Goal: Information Seeking & Learning: Compare options

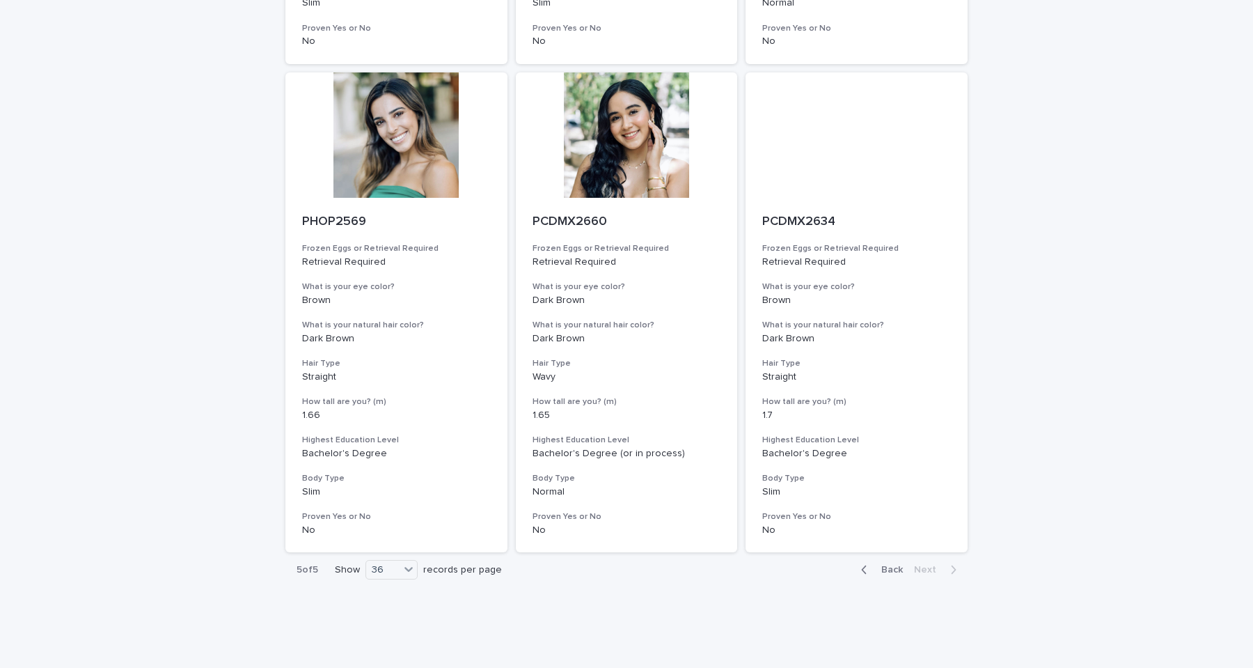
scroll to position [4036, 0]
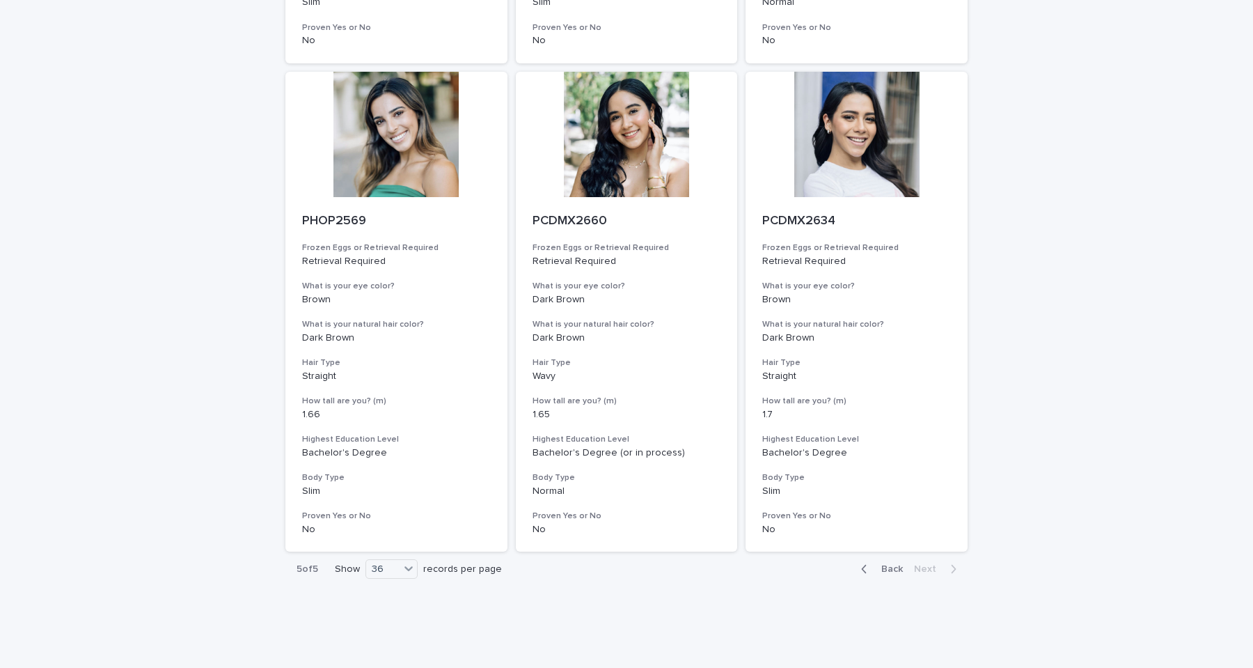
click at [885, 564] on span "Back" at bounding box center [888, 569] width 30 height 10
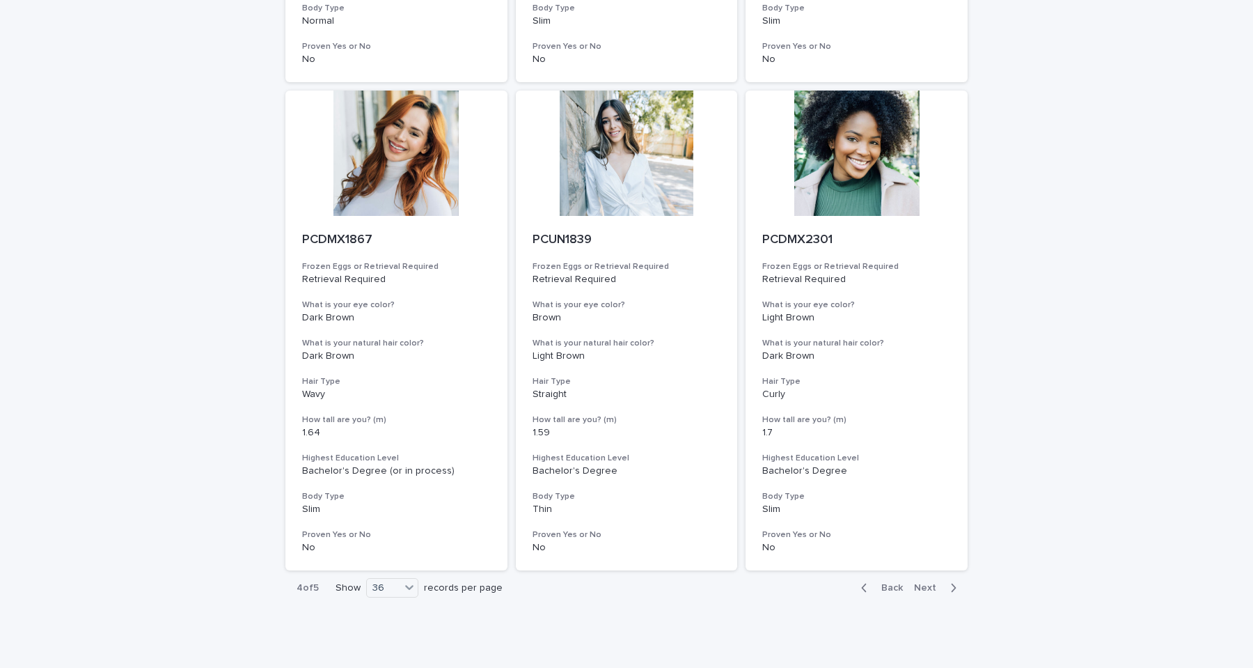
scroll to position [5486, 0]
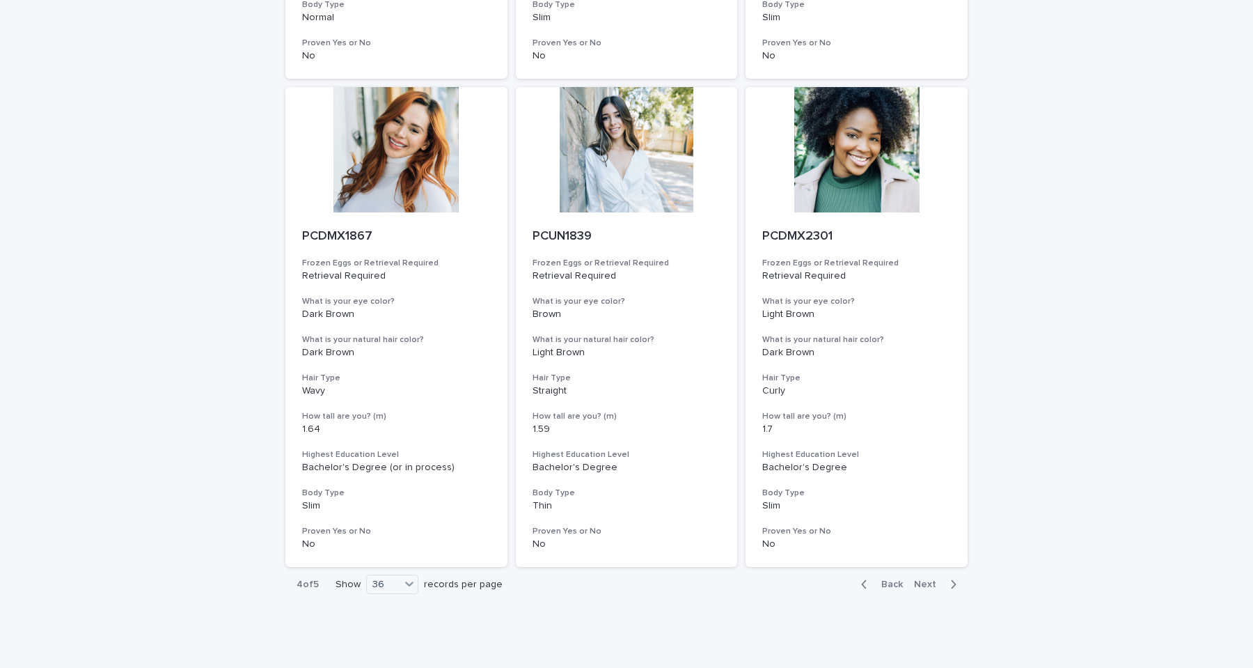
click at [888, 579] on span "Back" at bounding box center [888, 584] width 30 height 10
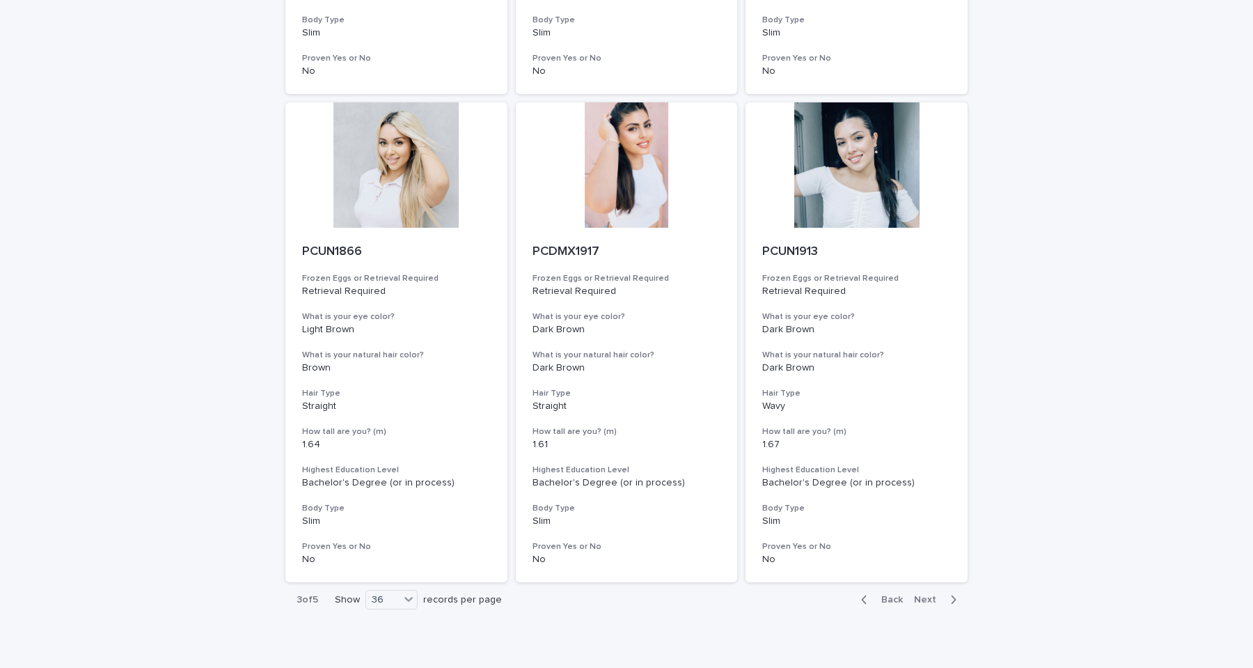
scroll to position [5501, 0]
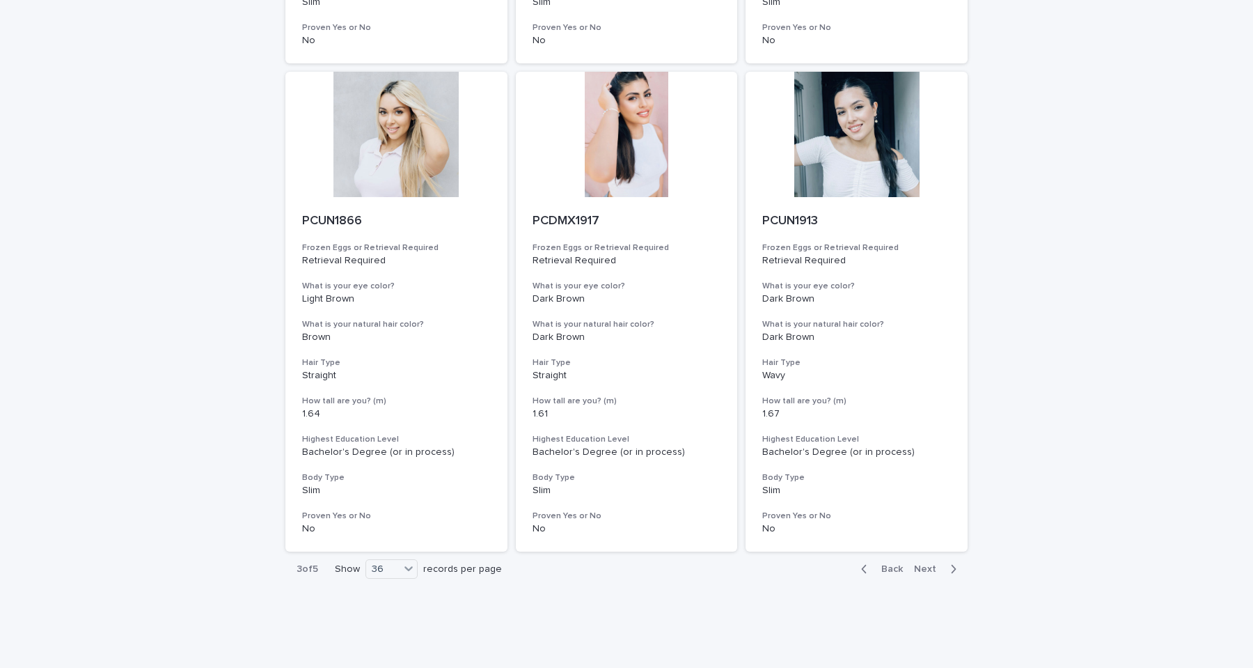
click at [889, 564] on span "Back" at bounding box center [888, 569] width 30 height 10
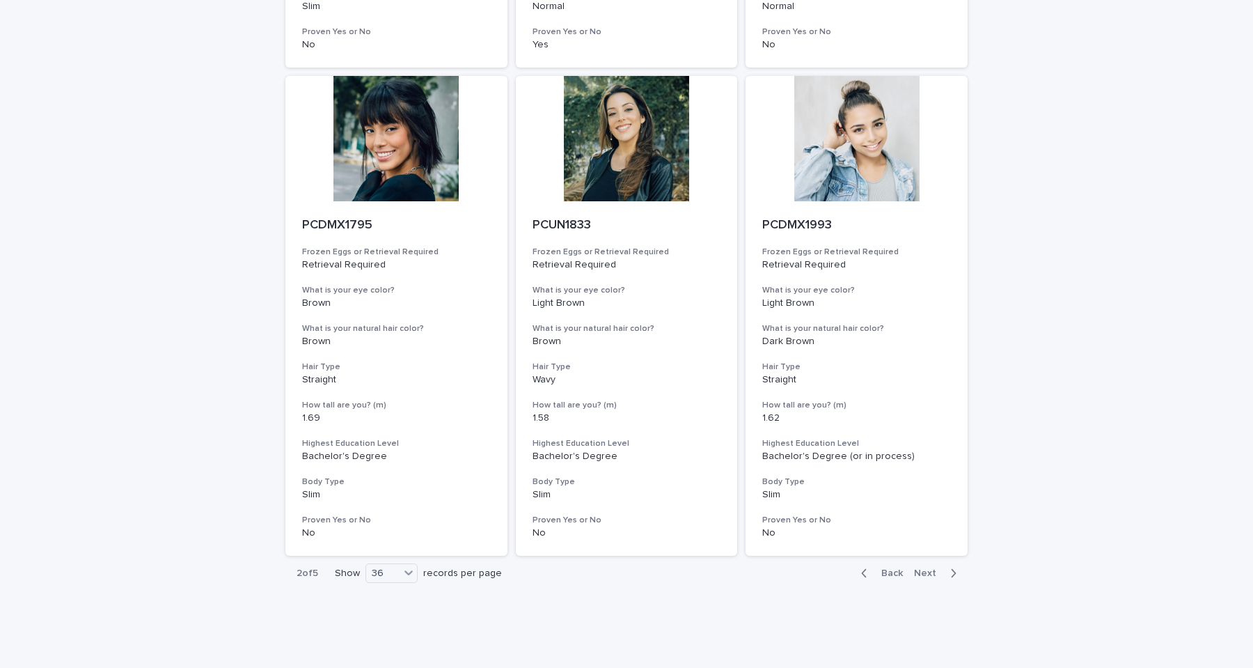
scroll to position [5501, 0]
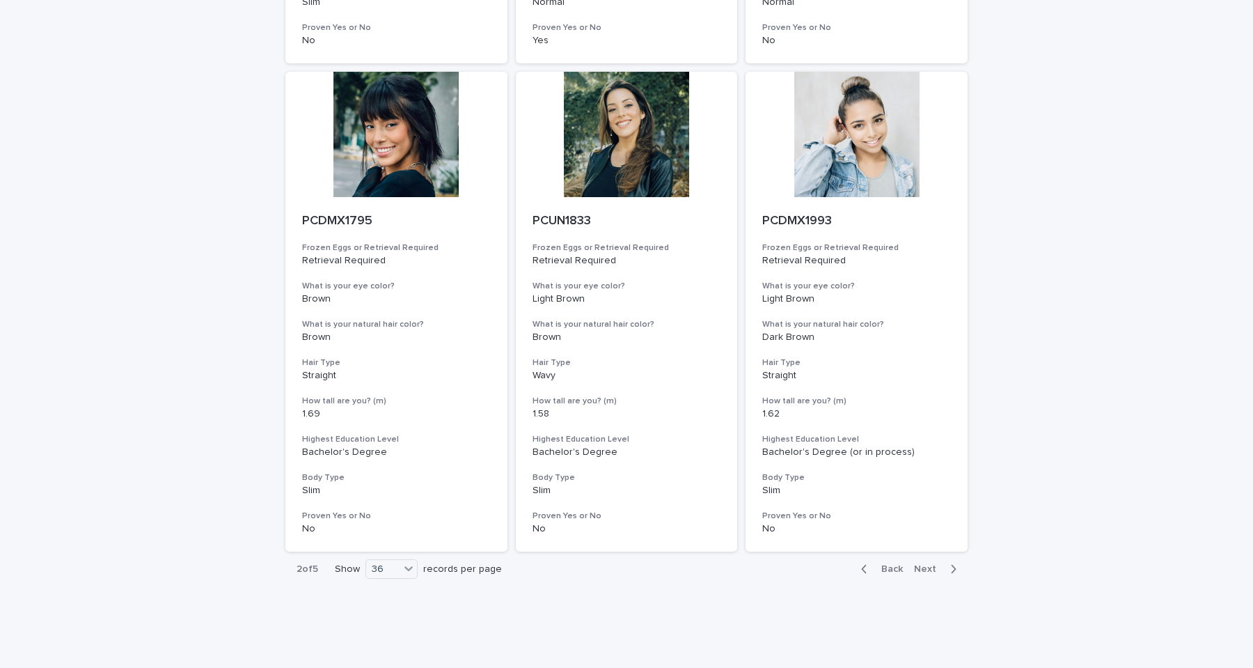
click at [887, 564] on span "Back" at bounding box center [888, 569] width 30 height 10
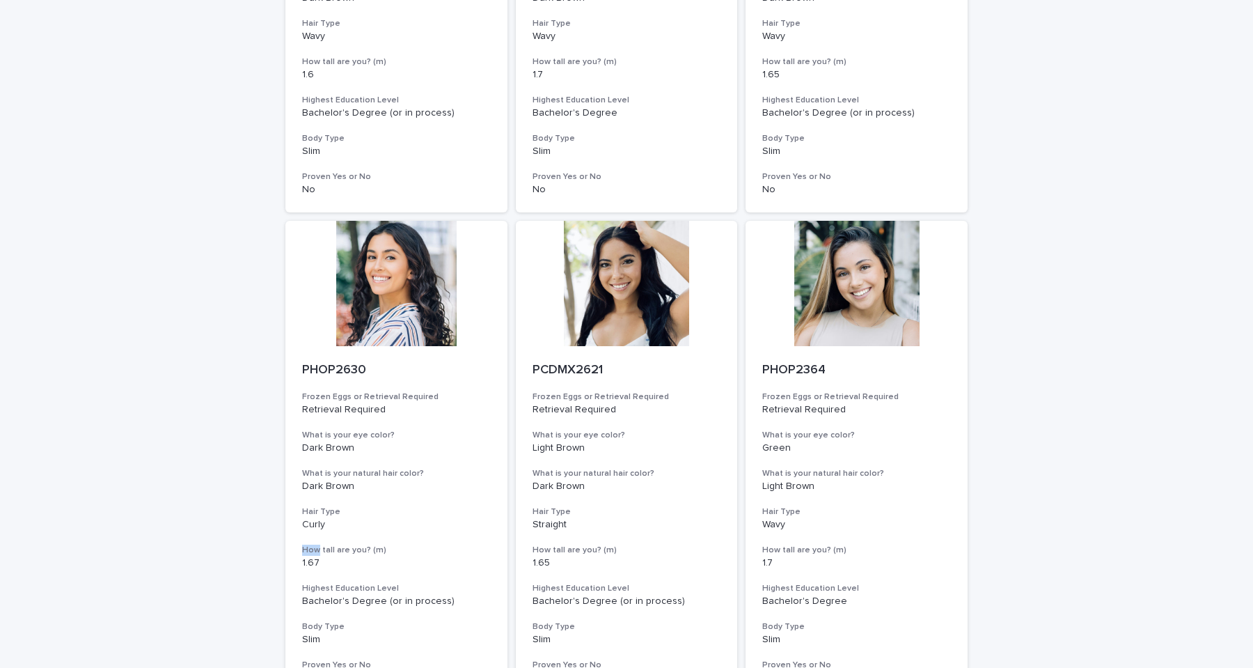
scroll to position [2941, 0]
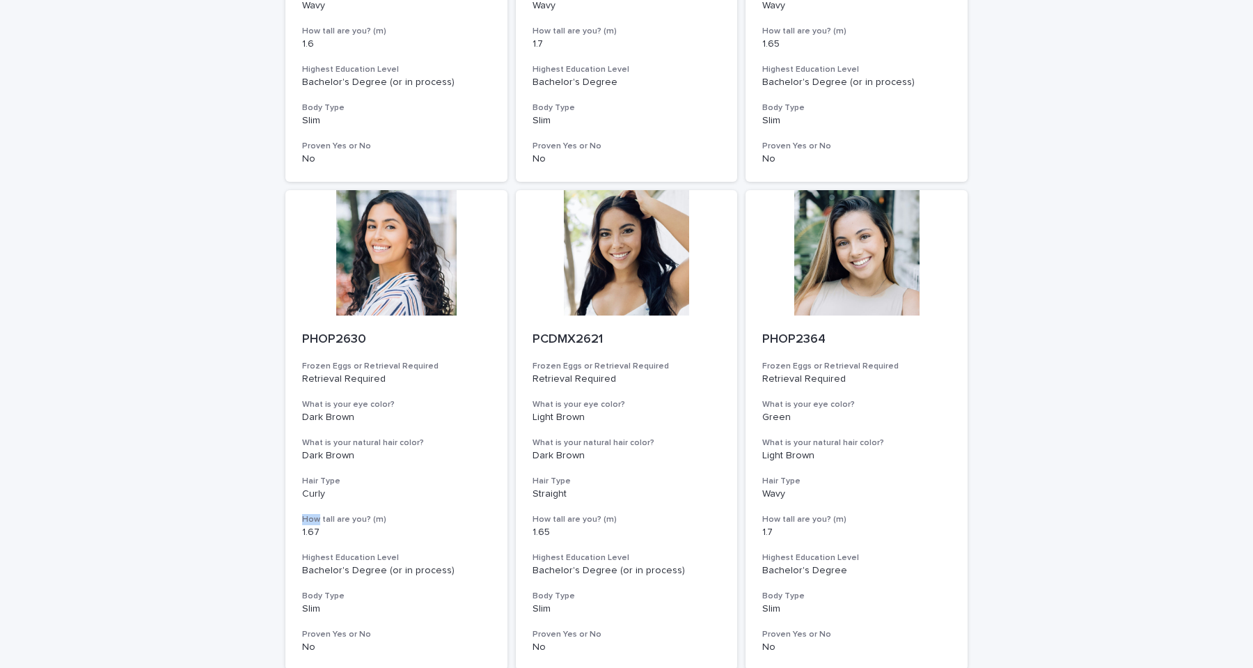
click at [78, 443] on div "Loading... Saving… Loading... Saving… Egg Donors Frozen Eggs or Retrieval Requi…" at bounding box center [626, 160] width 1253 height 6113
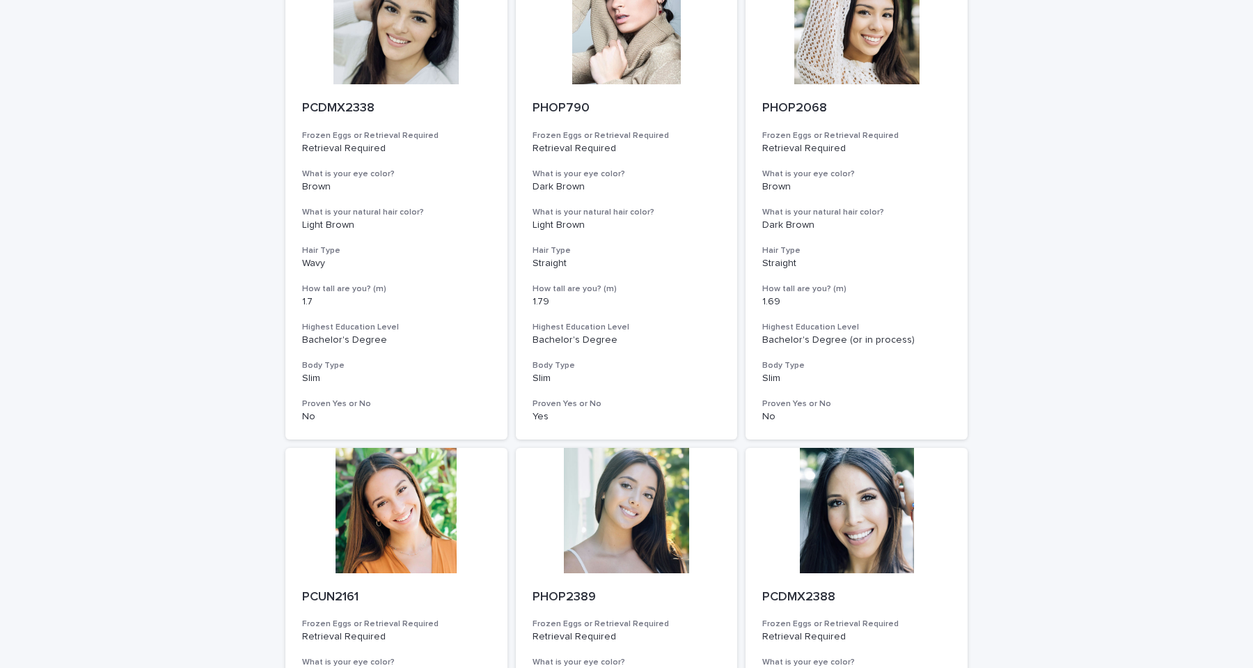
scroll to position [0, 0]
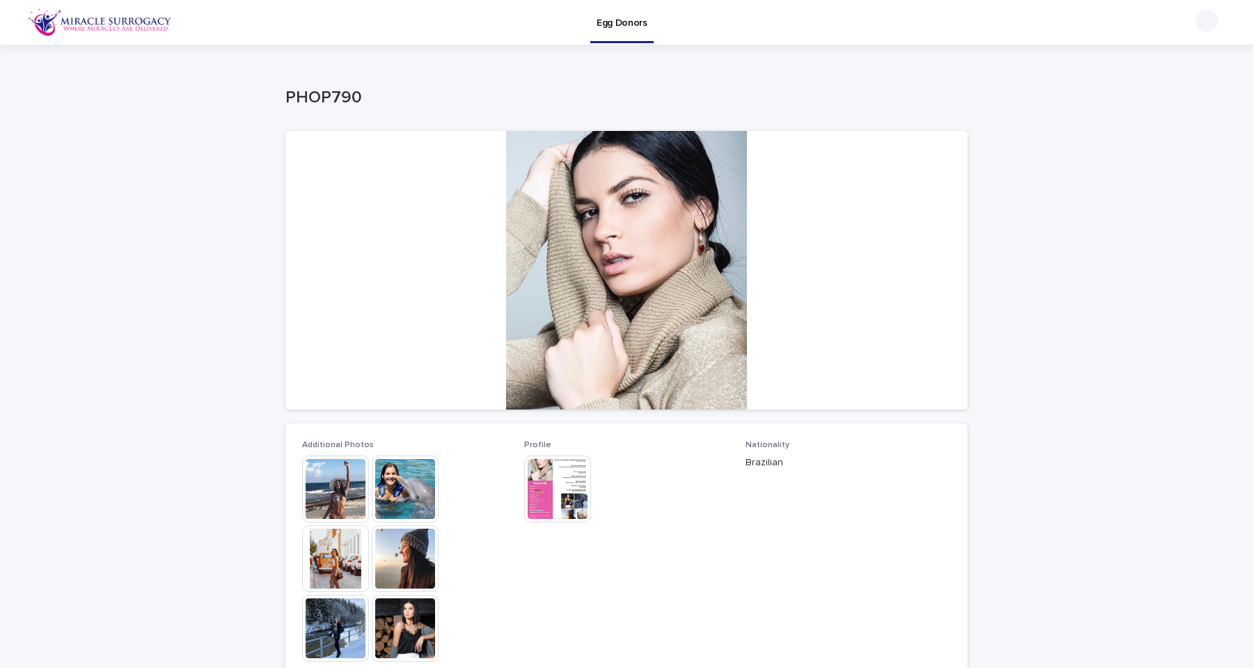
click at [325, 491] on img at bounding box center [335, 488] width 67 height 67
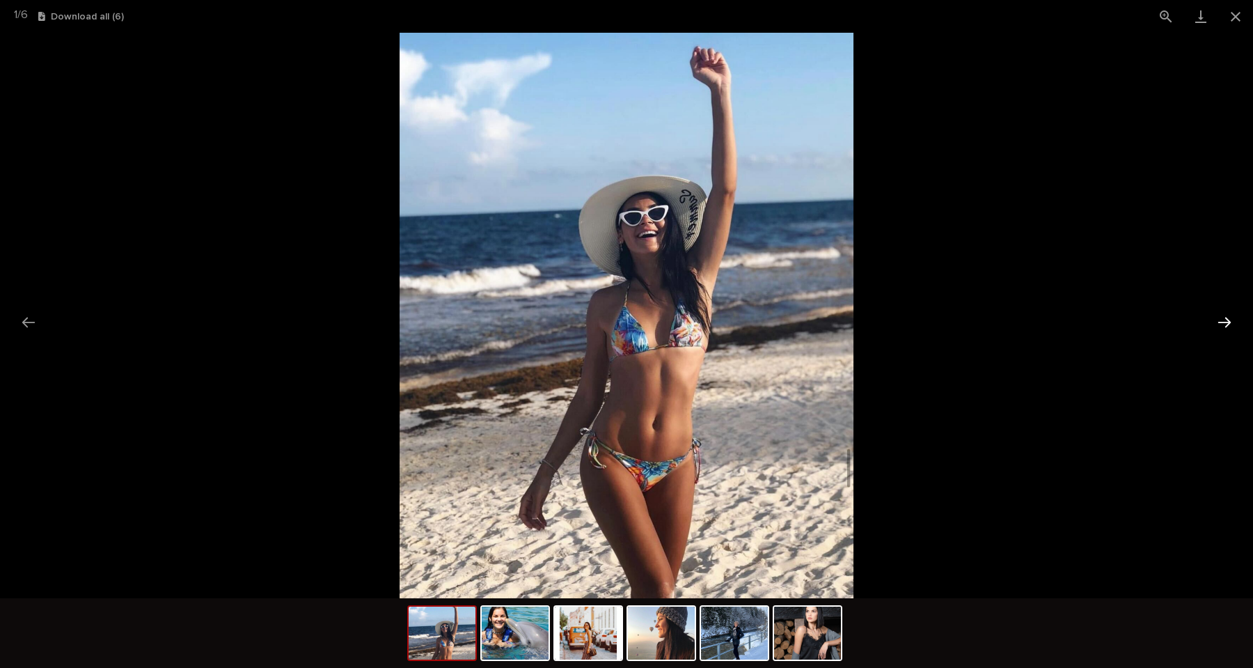
click at [1220, 324] on button "Next slide" at bounding box center [1224, 321] width 29 height 27
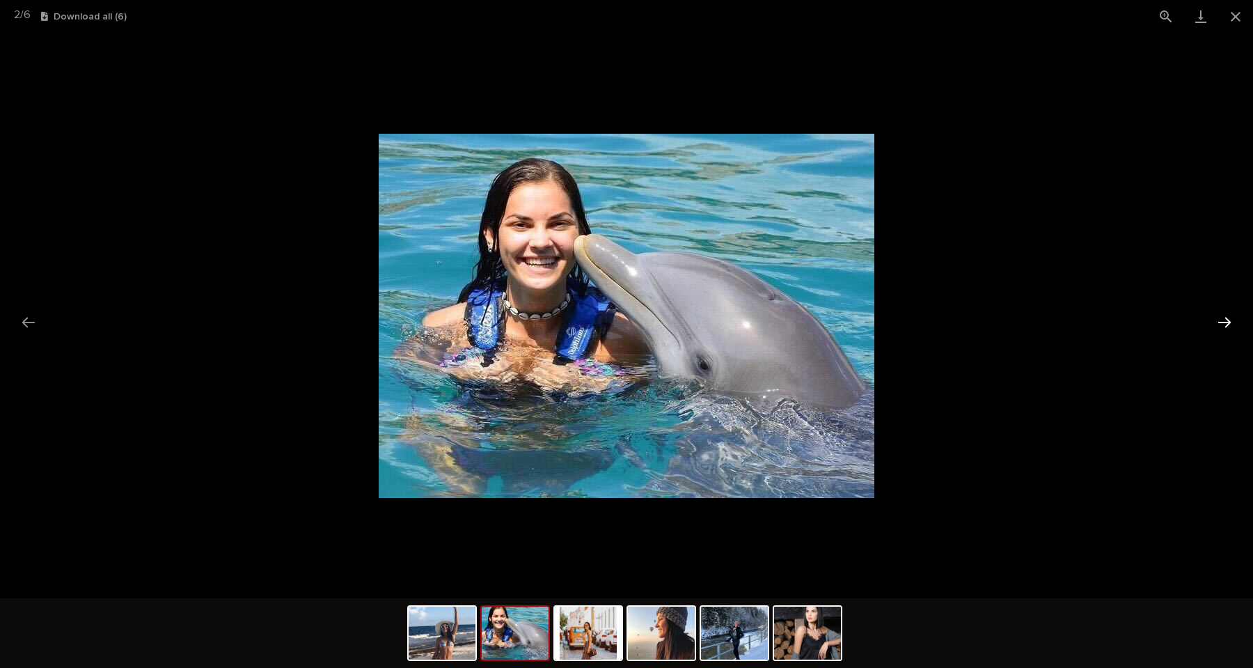
click at [1220, 324] on button "Next slide" at bounding box center [1224, 321] width 29 height 27
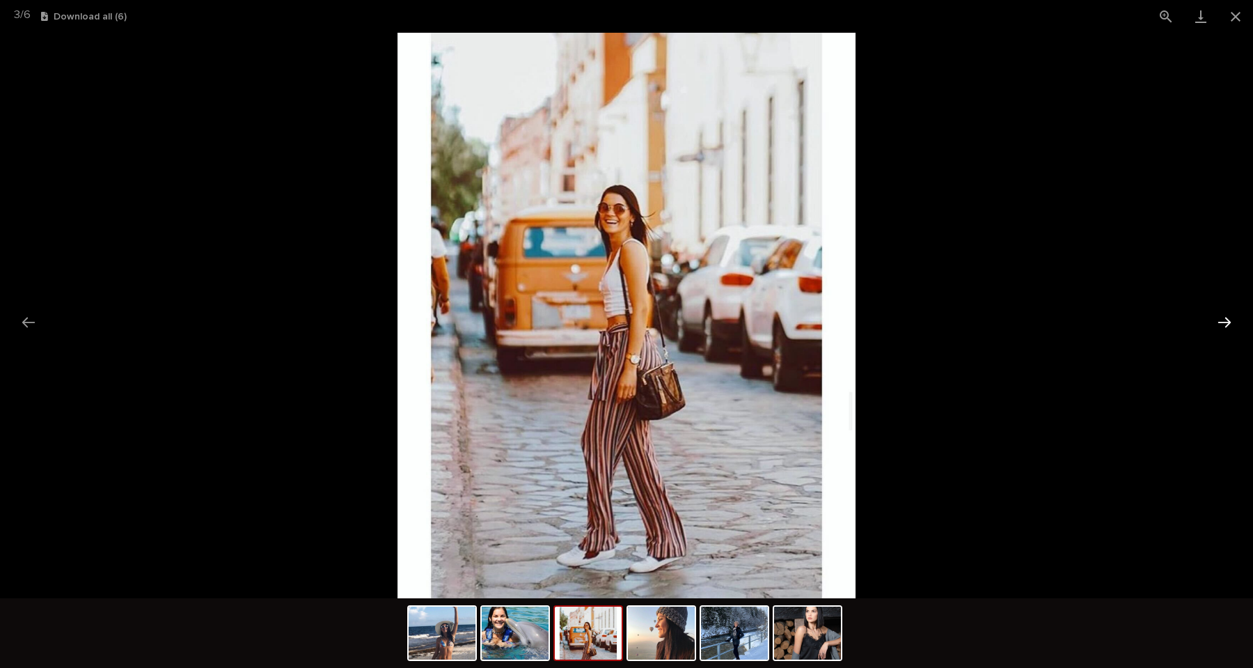
click at [1220, 324] on button "Next slide" at bounding box center [1224, 321] width 29 height 27
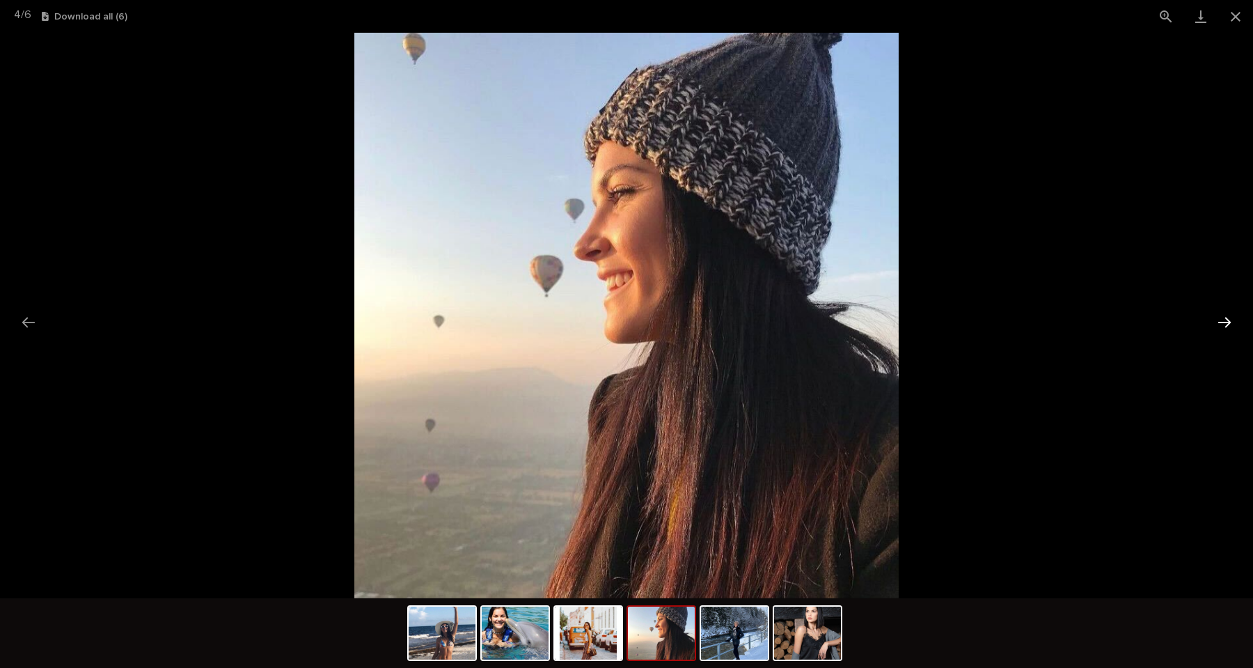
click at [1220, 324] on button "Next slide" at bounding box center [1224, 321] width 29 height 27
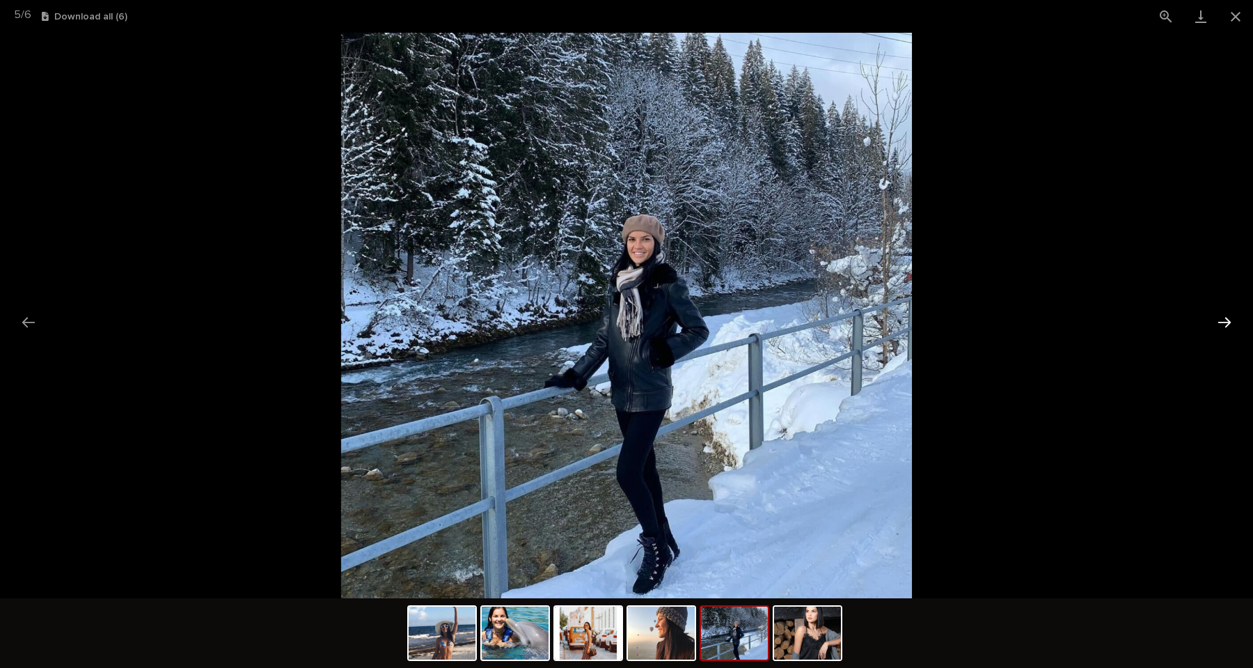
click at [1220, 324] on button "Next slide" at bounding box center [1224, 321] width 29 height 27
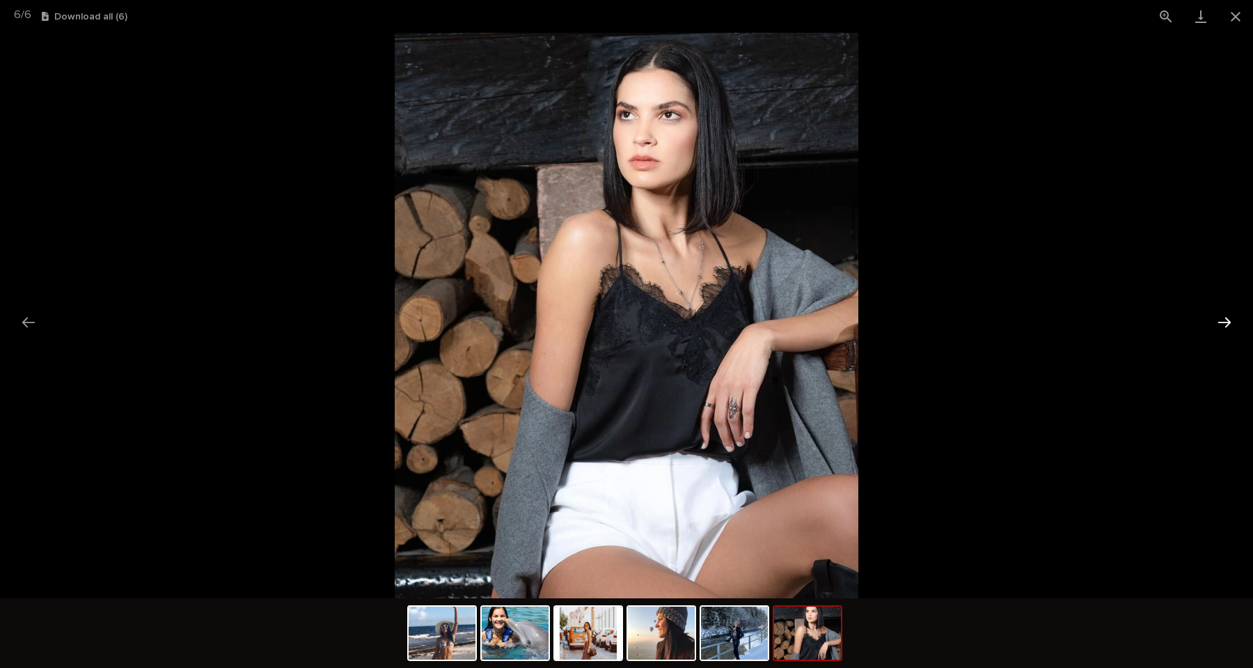
click at [1220, 324] on button "Next slide" at bounding box center [1224, 321] width 29 height 27
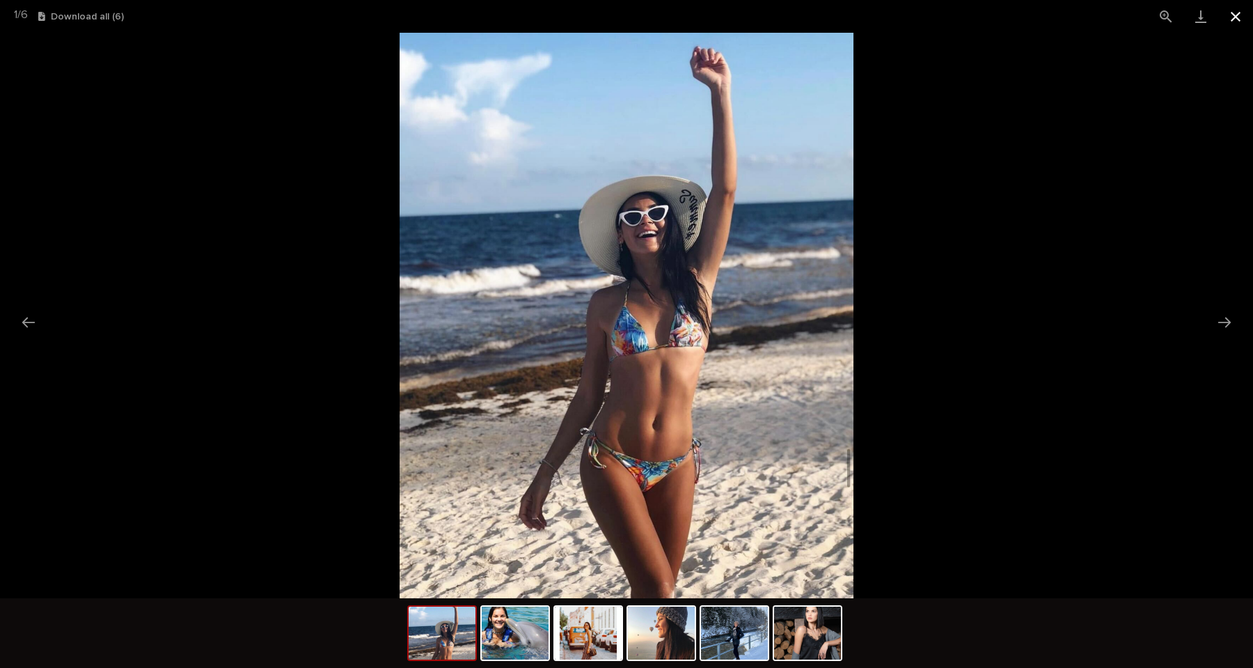
click at [1238, 19] on button "Close gallery" at bounding box center [1235, 16] width 35 height 33
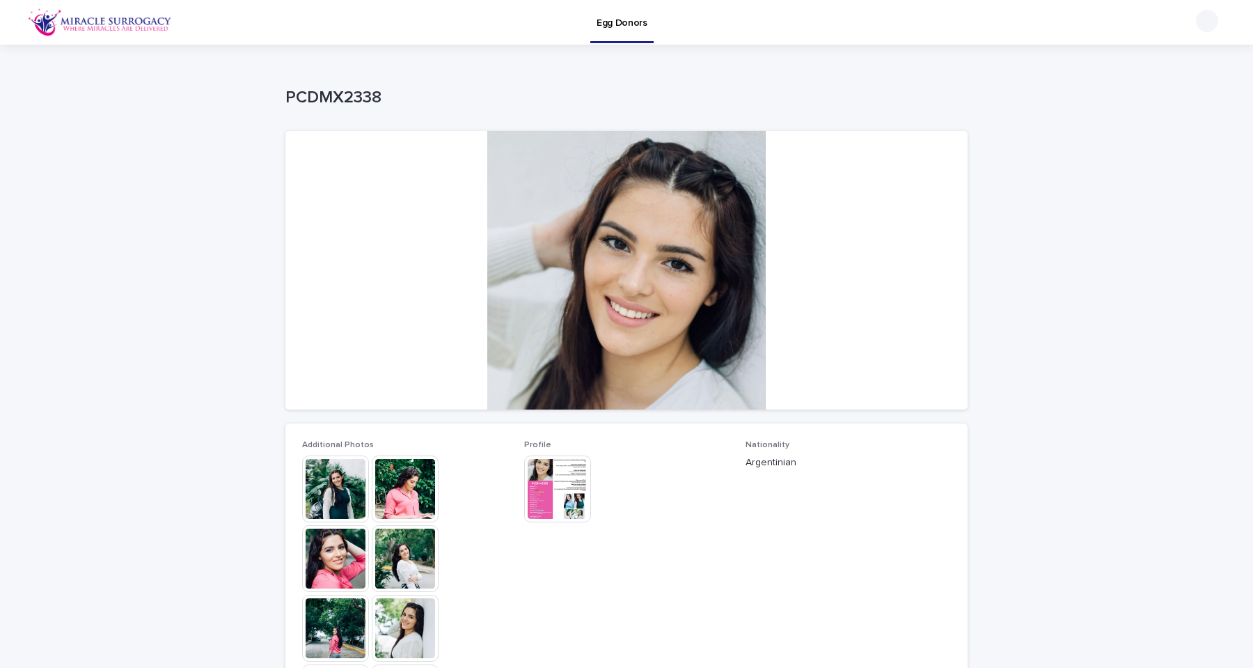
click at [335, 478] on img at bounding box center [335, 488] width 67 height 67
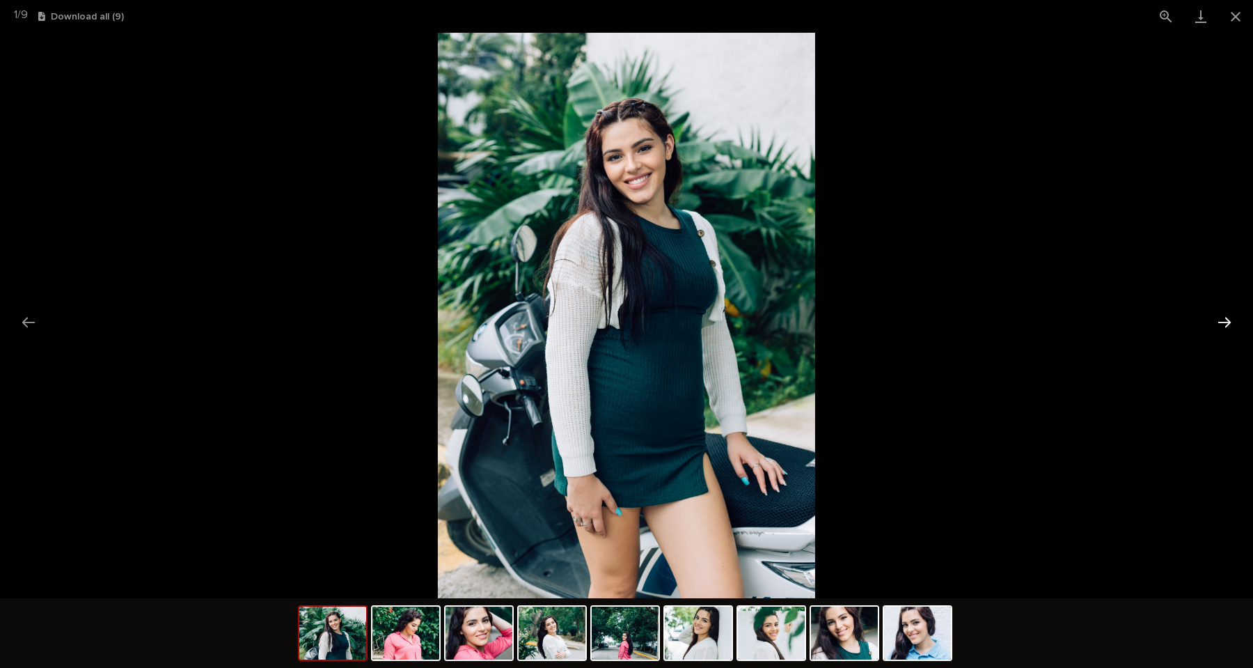
click at [1222, 321] on button "Next slide" at bounding box center [1224, 321] width 29 height 27
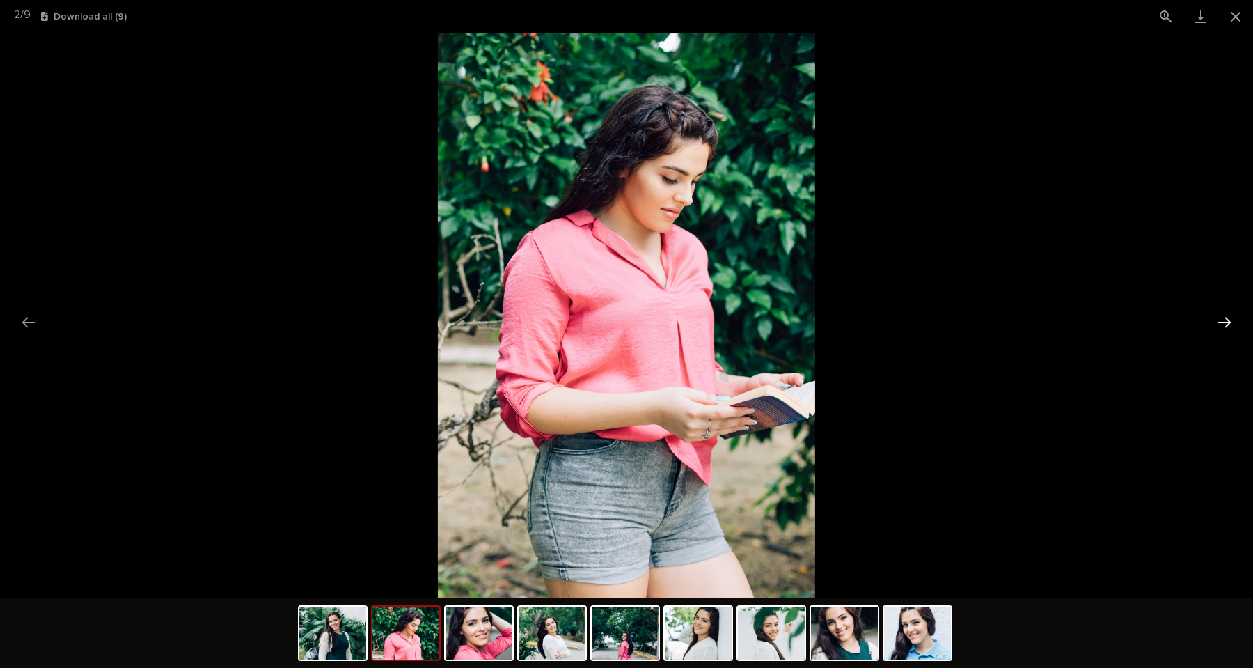
click at [1222, 321] on button "Next slide" at bounding box center [1224, 321] width 29 height 27
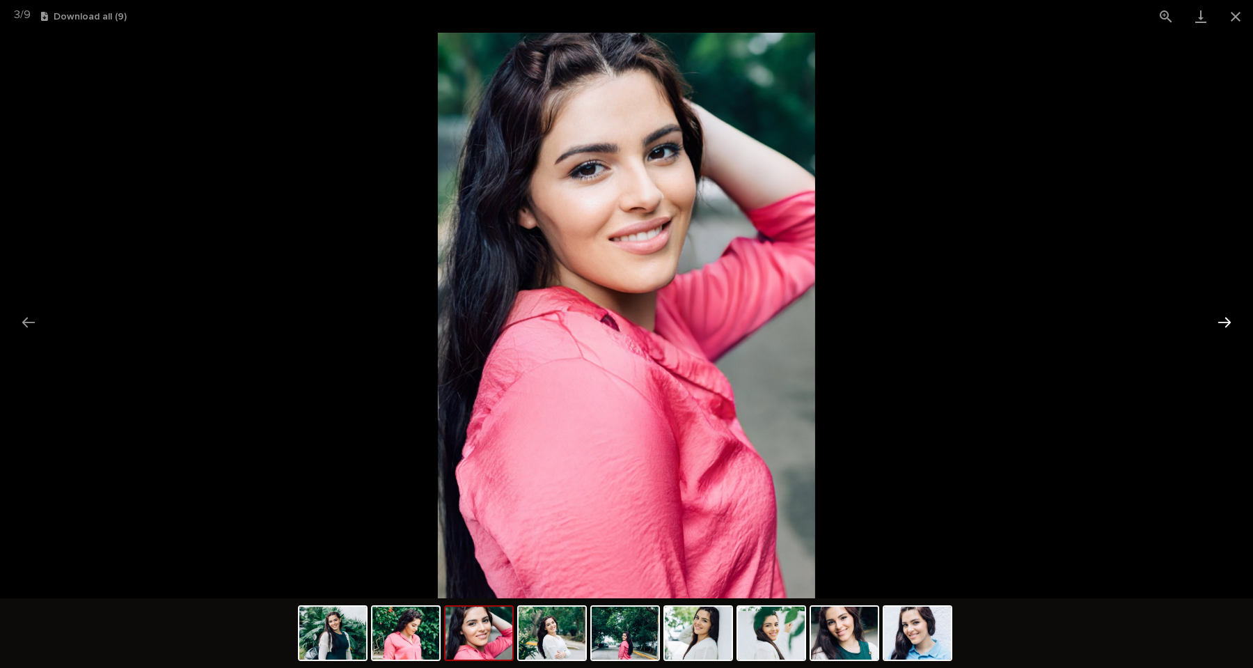
click at [1222, 321] on button "Next slide" at bounding box center [1224, 321] width 29 height 27
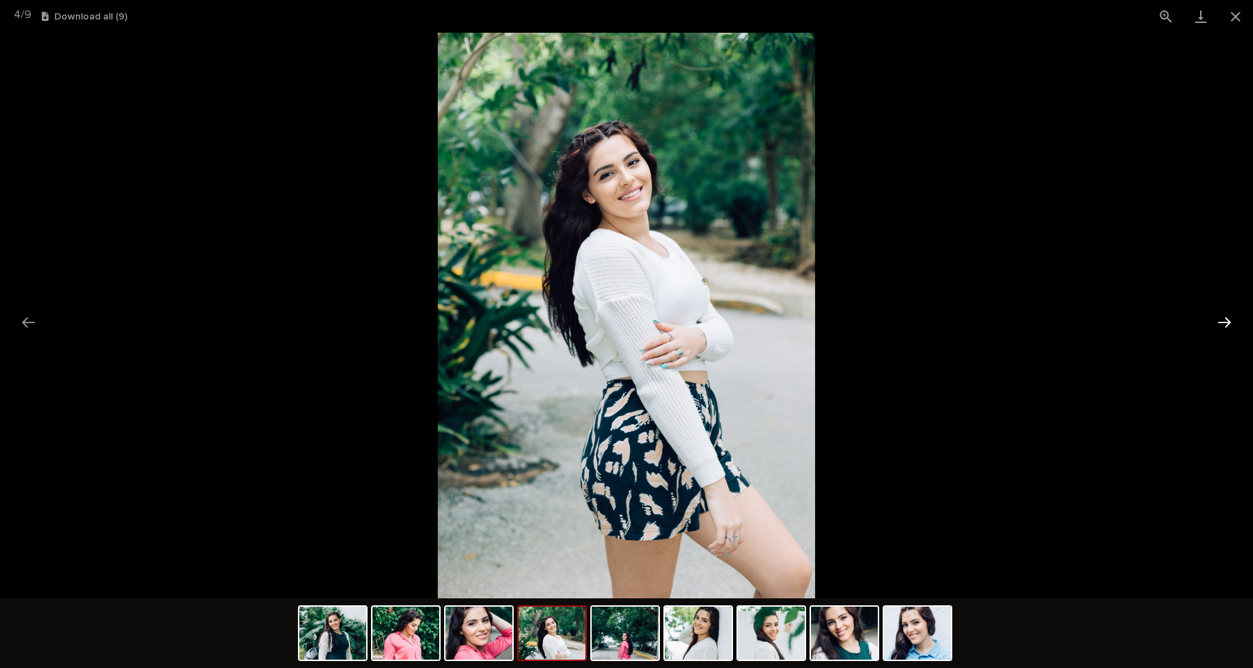
click at [1222, 321] on button "Next slide" at bounding box center [1224, 321] width 29 height 27
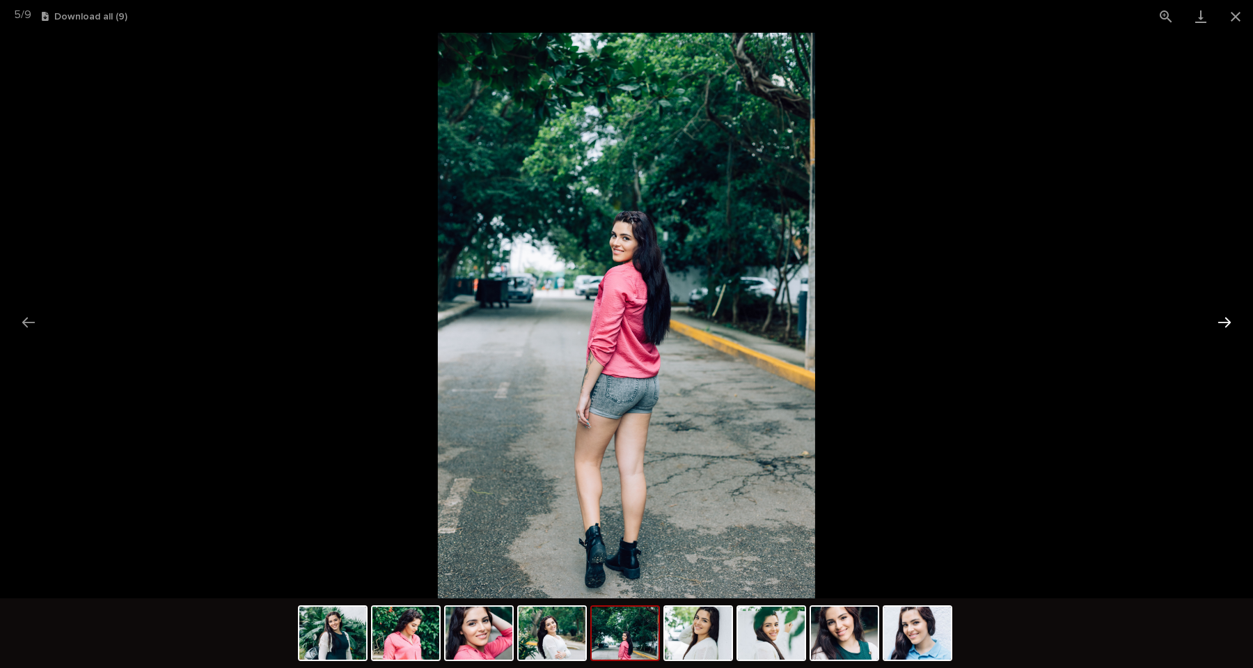
click at [1222, 321] on button "Next slide" at bounding box center [1224, 321] width 29 height 27
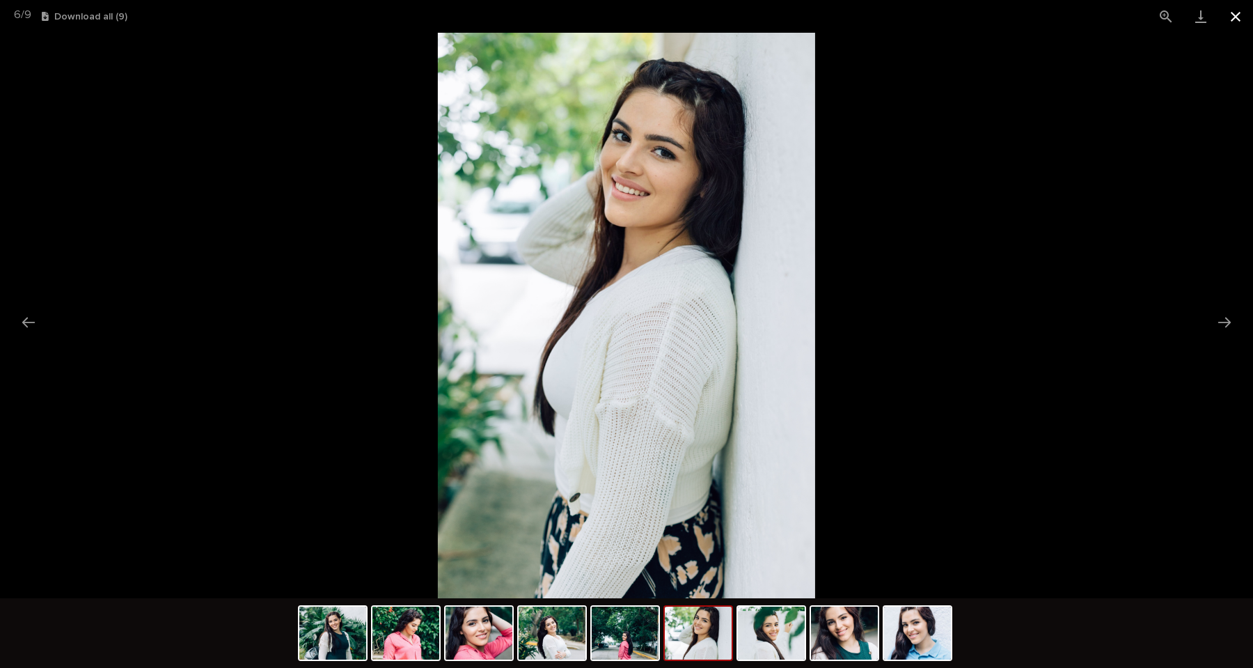
click at [1240, 18] on button "Close gallery" at bounding box center [1235, 16] width 35 height 33
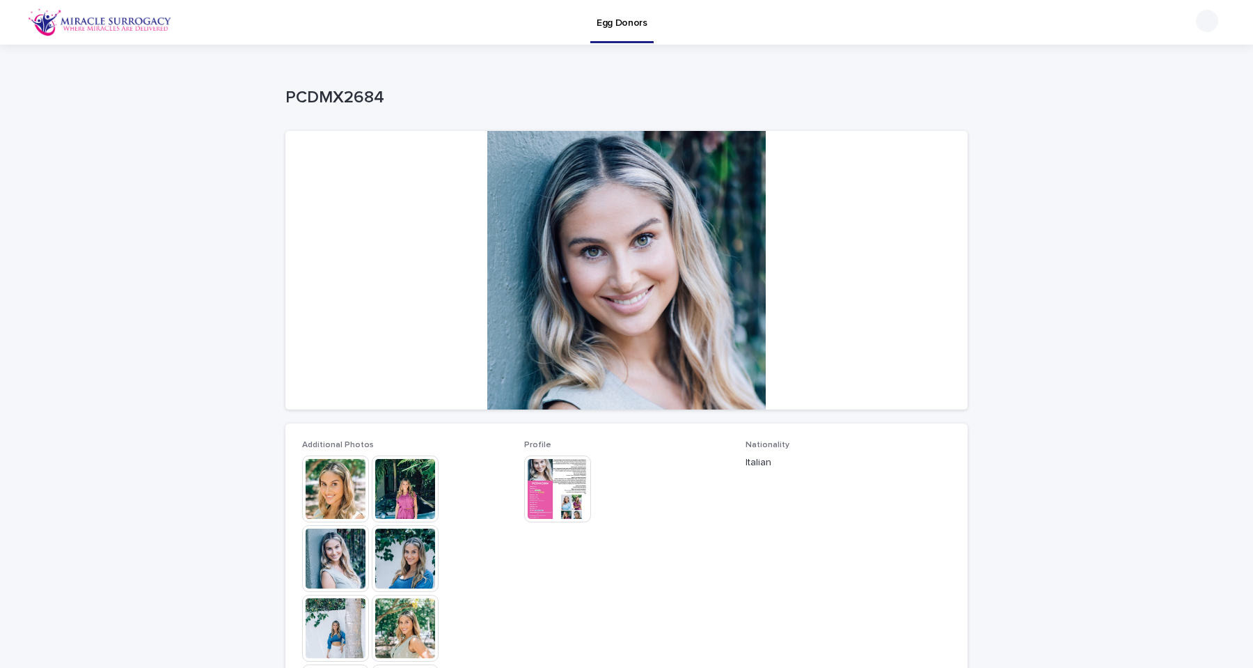
click at [347, 487] on img at bounding box center [335, 488] width 67 height 67
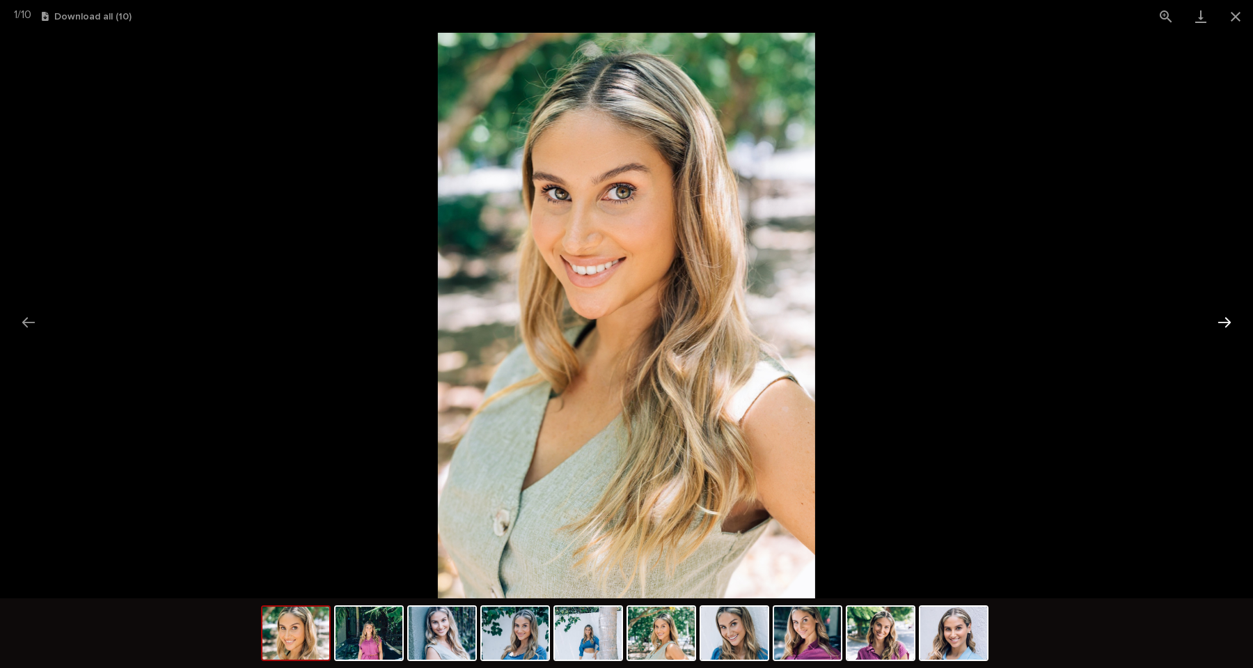
click at [1218, 322] on button "Next slide" at bounding box center [1224, 321] width 29 height 27
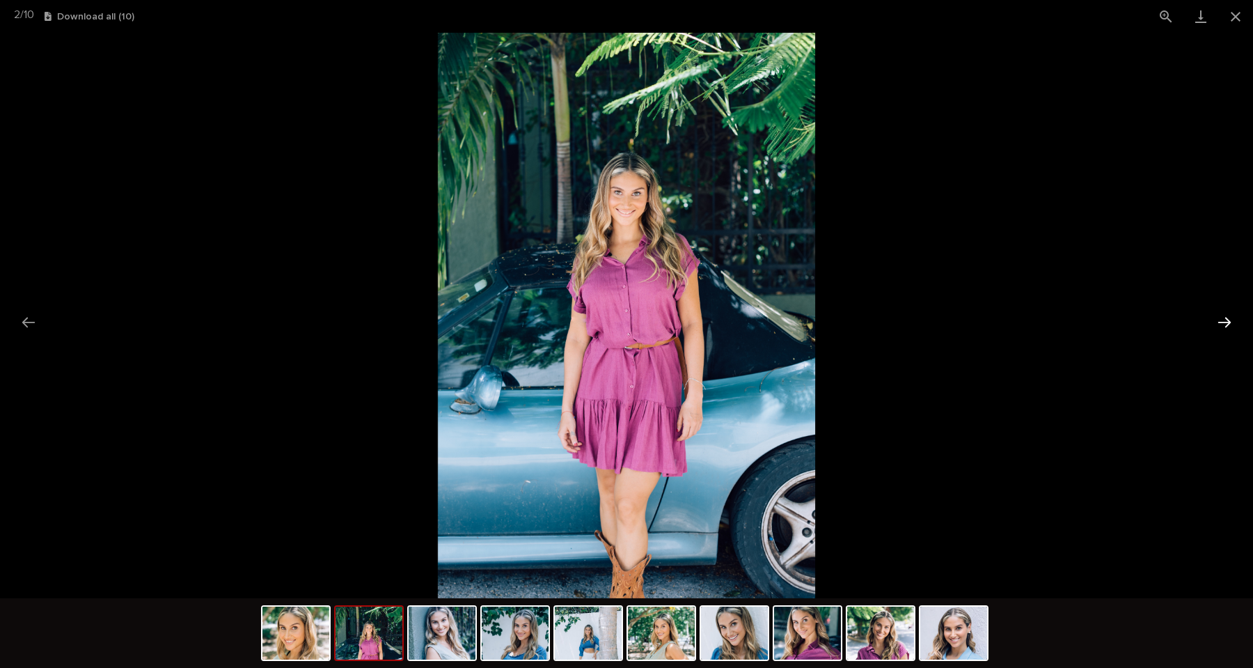
click at [1218, 322] on button "Next slide" at bounding box center [1224, 321] width 29 height 27
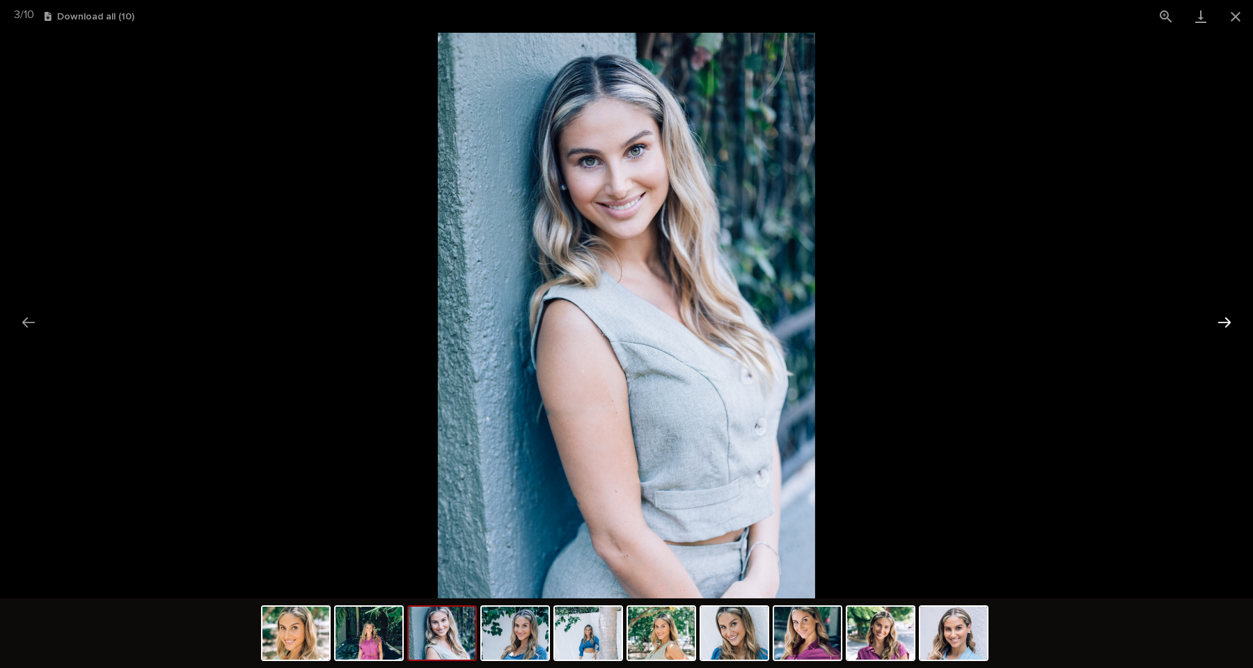
click at [1218, 322] on button "Next slide" at bounding box center [1224, 321] width 29 height 27
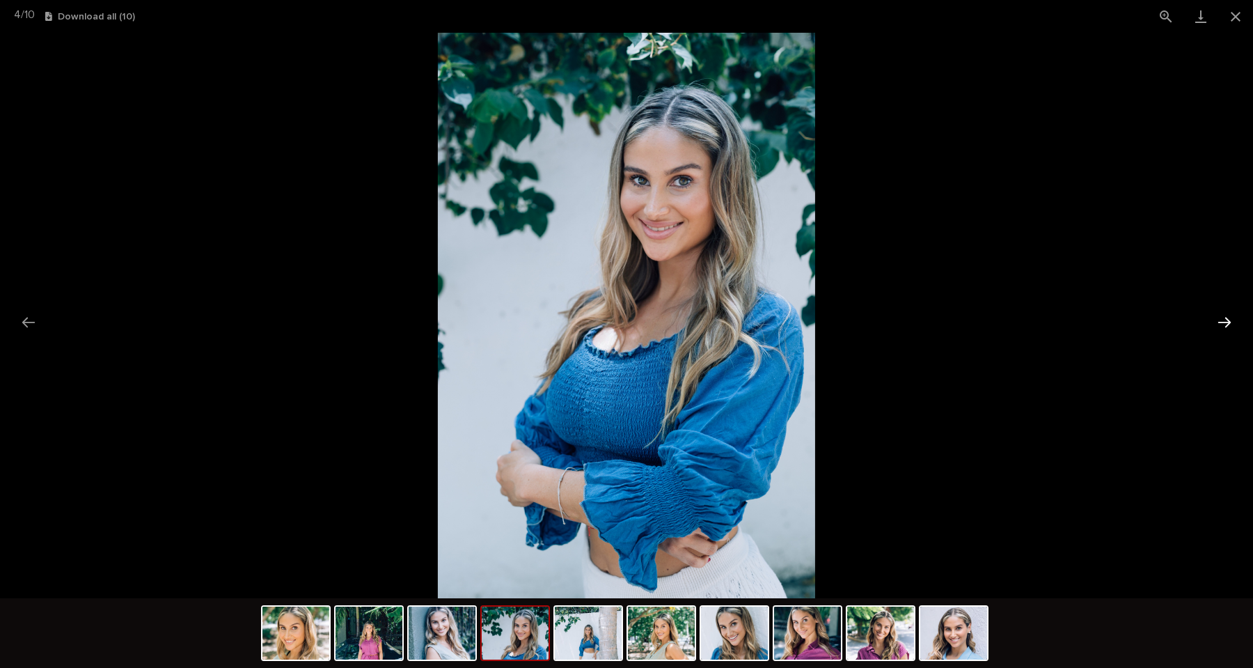
click at [1218, 322] on button "Next slide" at bounding box center [1224, 321] width 29 height 27
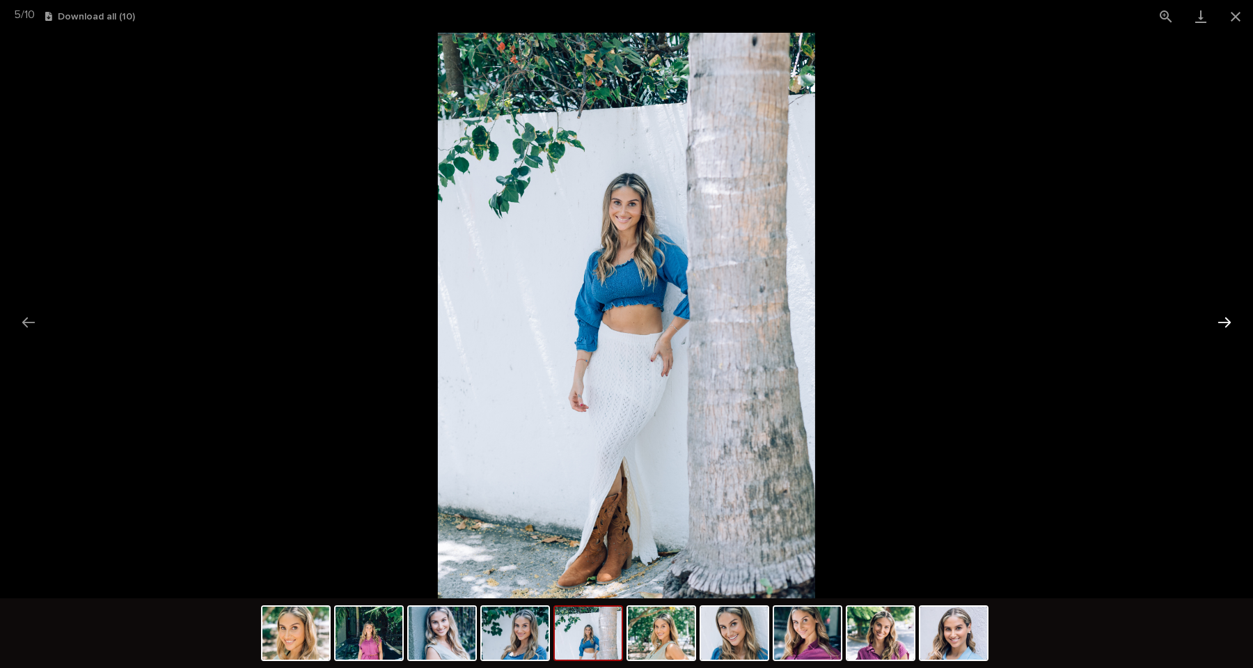
click at [1218, 322] on button "Next slide" at bounding box center [1224, 321] width 29 height 27
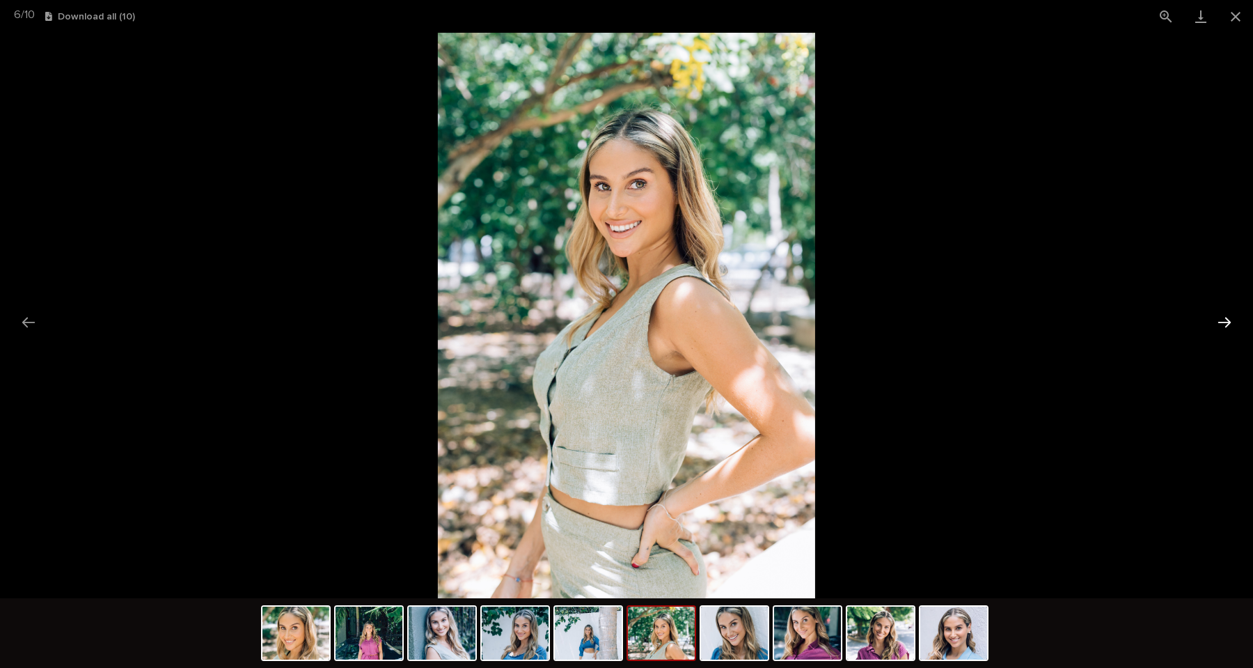
click at [1218, 322] on button "Next slide" at bounding box center [1224, 321] width 29 height 27
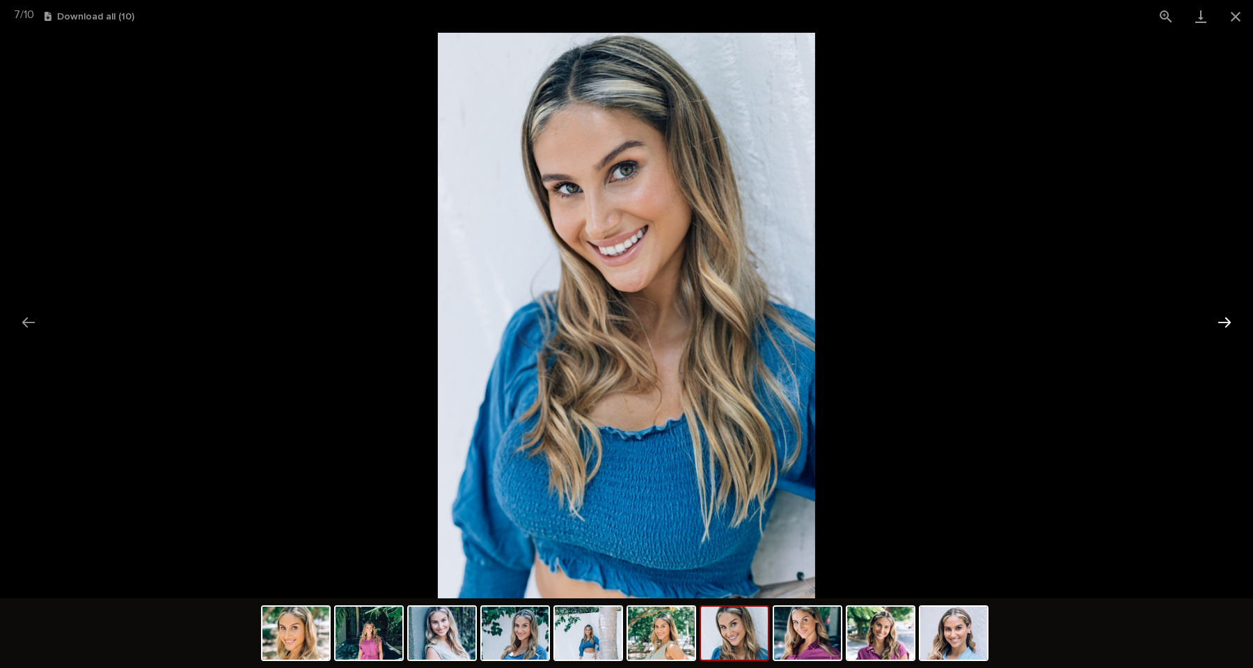
click at [1218, 322] on button "Next slide" at bounding box center [1224, 321] width 29 height 27
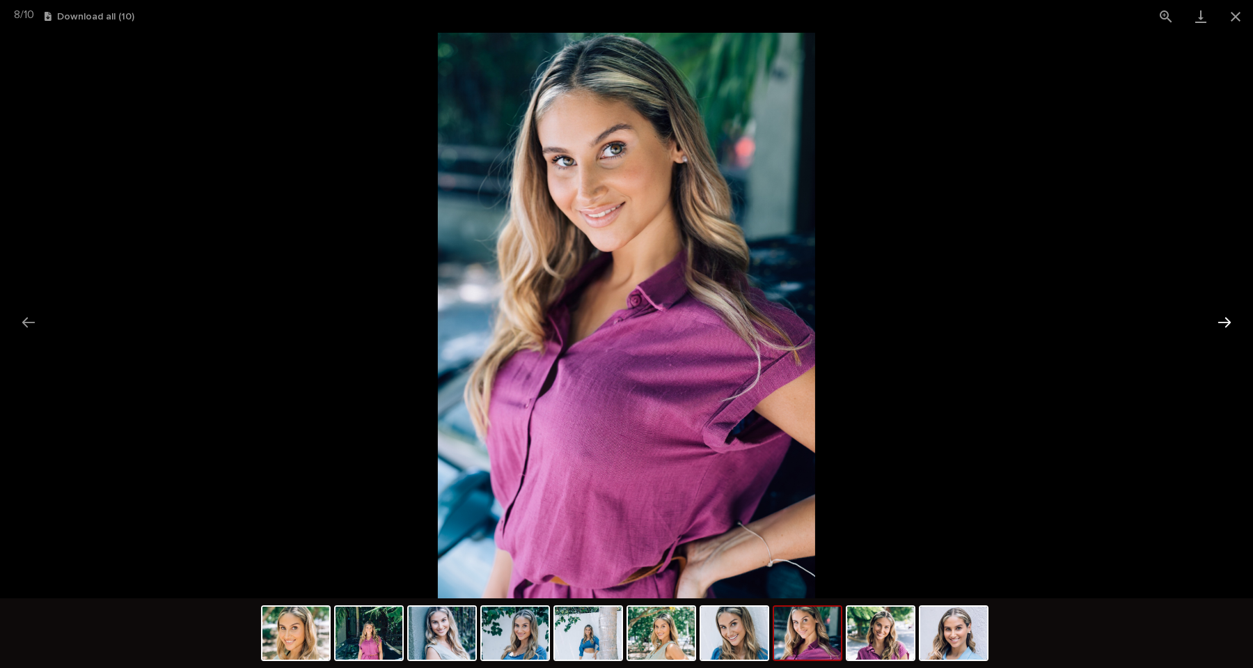
click at [1218, 322] on button "Next slide" at bounding box center [1224, 321] width 29 height 27
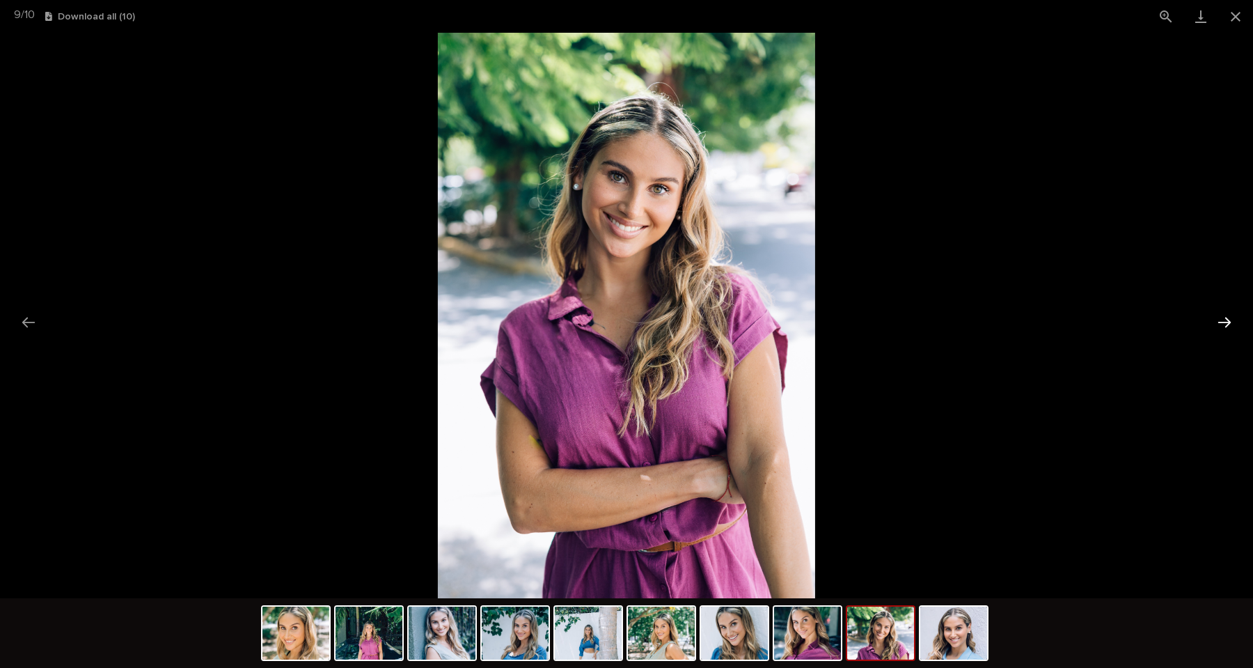
click at [1218, 322] on button "Next slide" at bounding box center [1224, 321] width 29 height 27
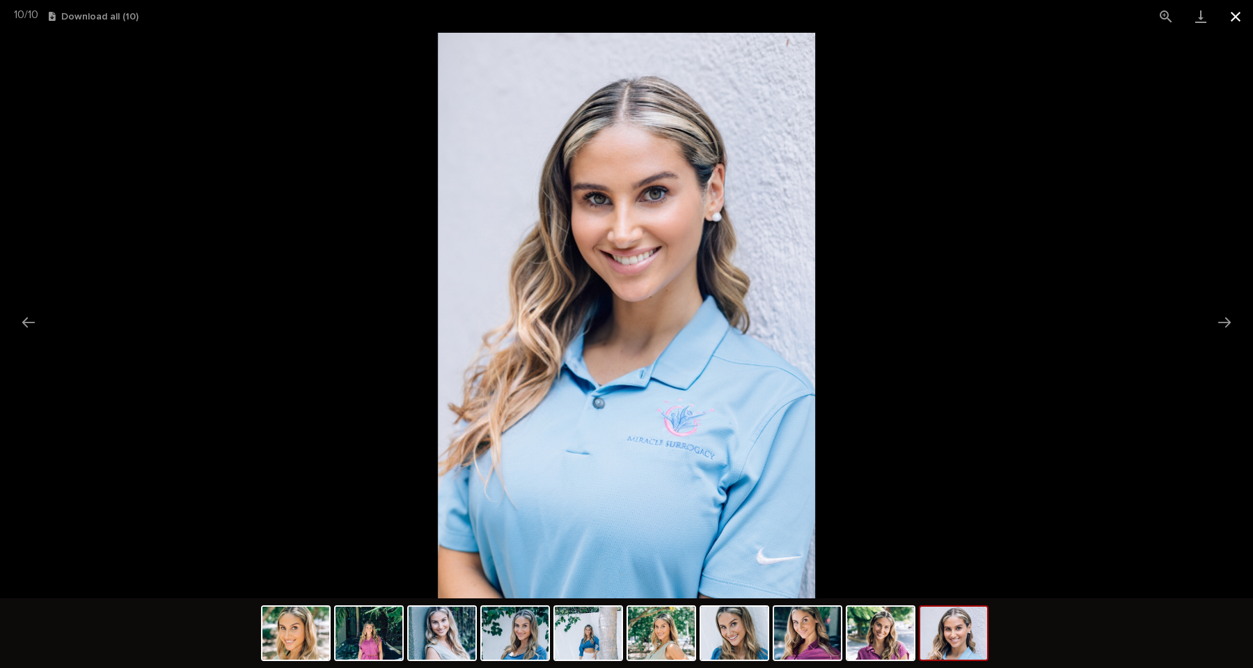
click at [1241, 18] on button "Close gallery" at bounding box center [1235, 16] width 35 height 33
